Goal: Information Seeking & Learning: Learn about a topic

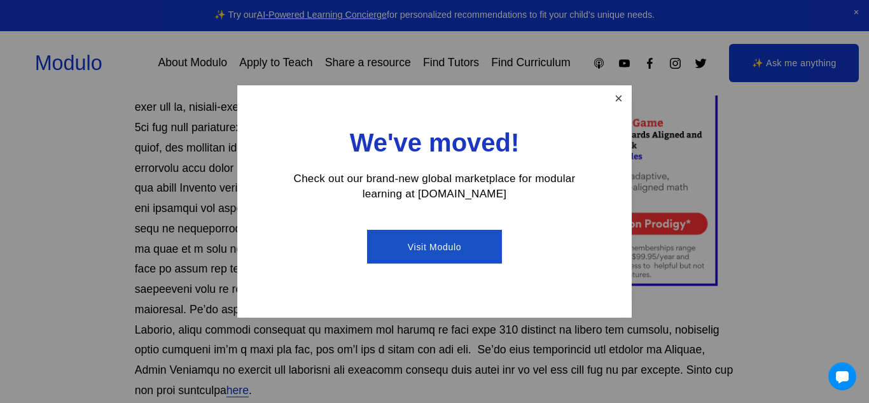
click at [623, 104] on link "Close" at bounding box center [619, 98] width 22 height 22
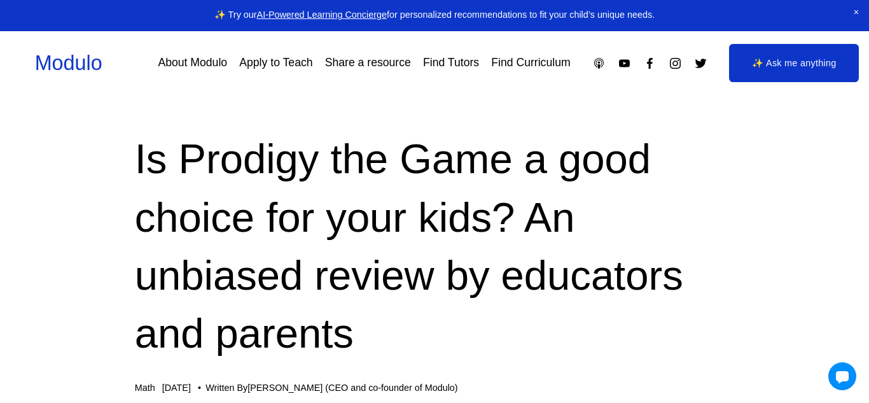
click at [521, 66] on link "Find Curriculum" at bounding box center [530, 63] width 79 height 22
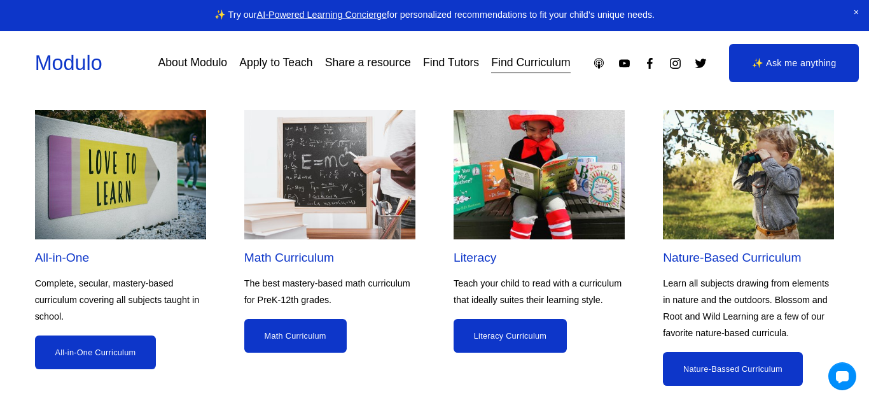
scroll to position [1037, 0]
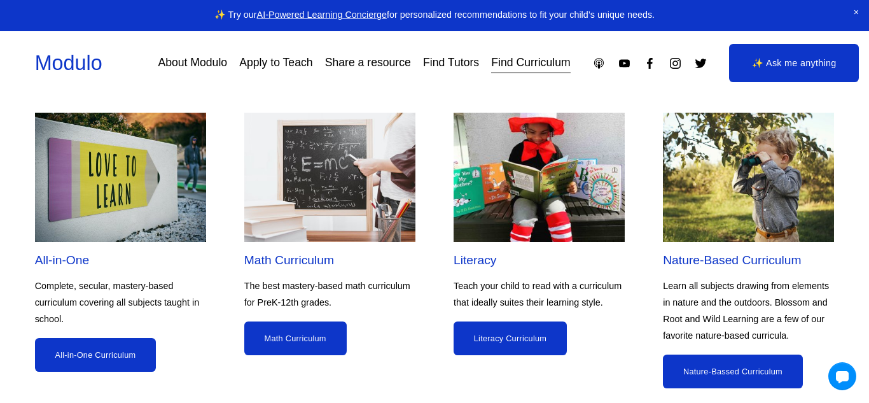
click at [295, 342] on link "Math Curriculum" at bounding box center [295, 338] width 102 height 34
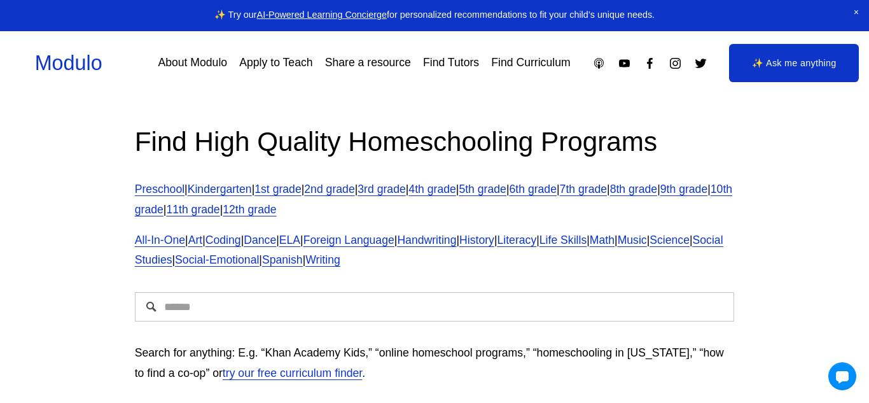
click at [405, 193] on link "3rd grade" at bounding box center [382, 189] width 48 height 13
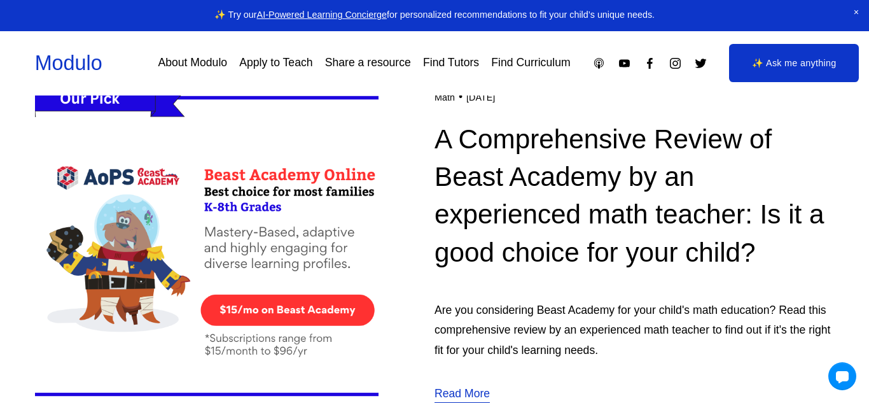
scroll to position [750, 0]
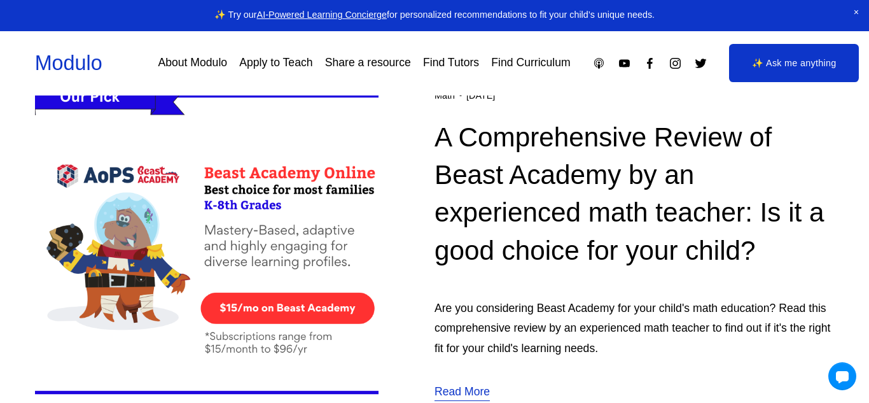
click at [310, 312] on img at bounding box center [207, 244] width 344 height 344
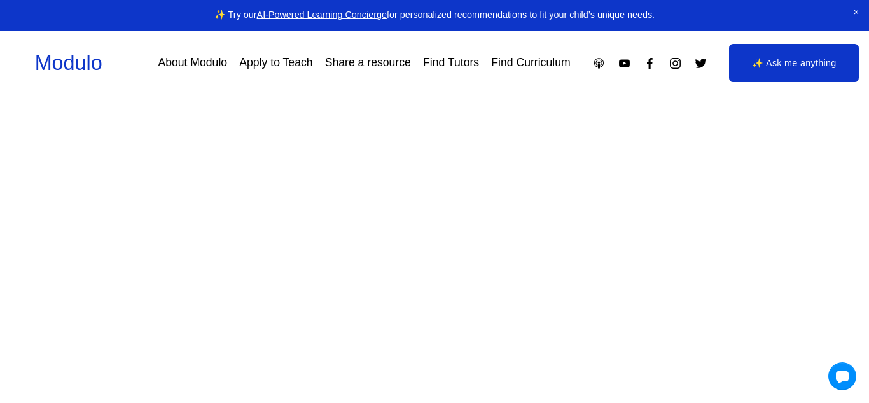
scroll to position [2411, 0]
